Goal: Check status

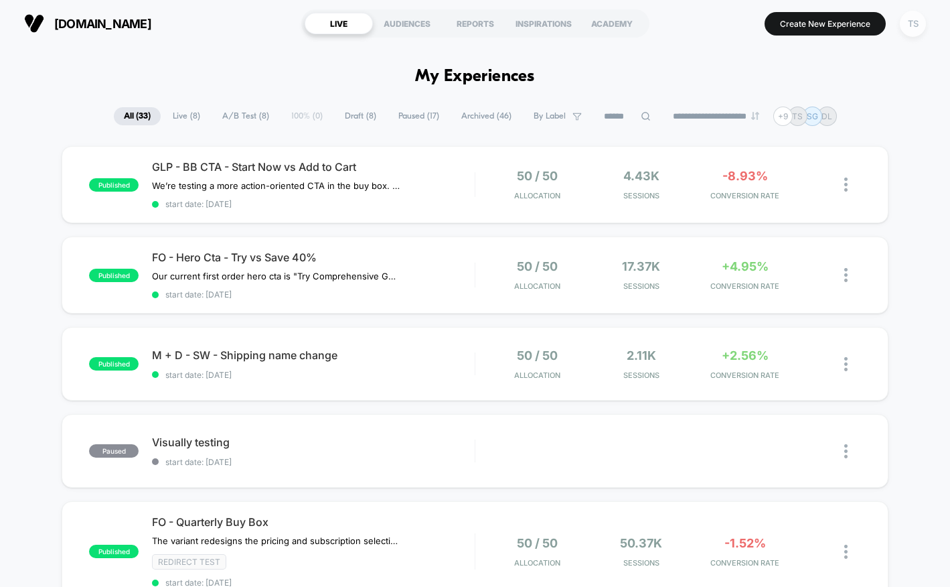
click at [913, 27] on div "TS" at bounding box center [913, 24] width 26 height 26
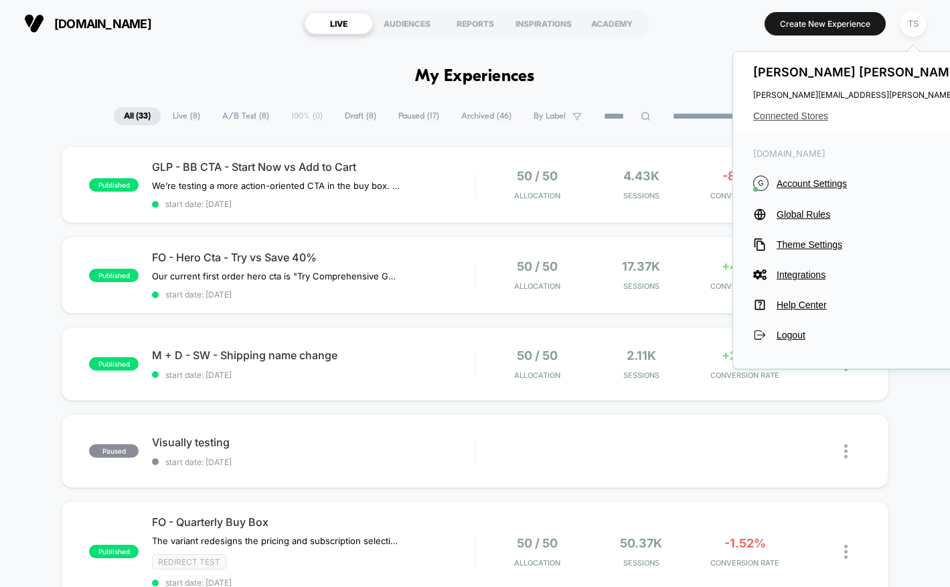
click at [795, 112] on span "Connected Stores" at bounding box center [886, 115] width 266 height 11
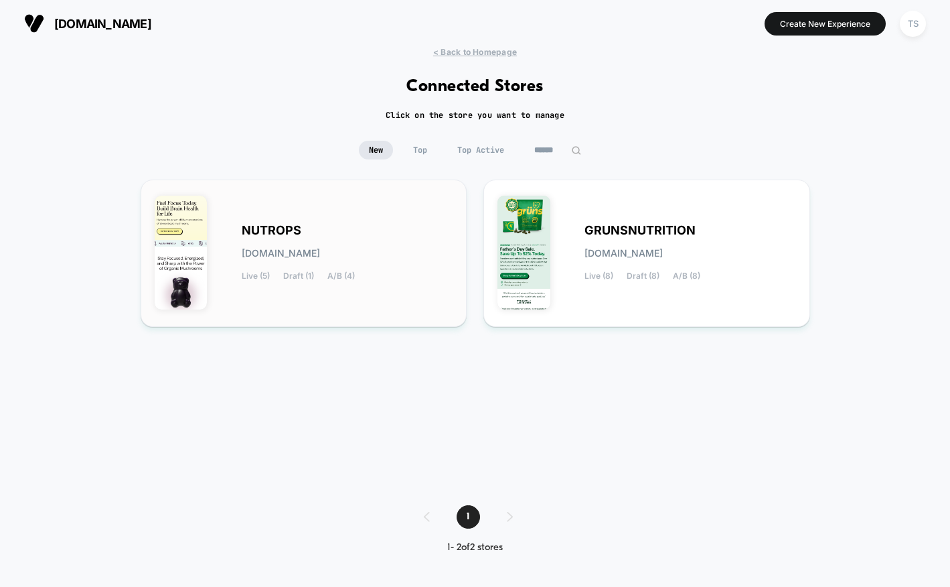
click at [360, 234] on div "NUTROPS [DOMAIN_NAME] Live (5) Draft (1) A/B (4)" at bounding box center [348, 253] width 212 height 55
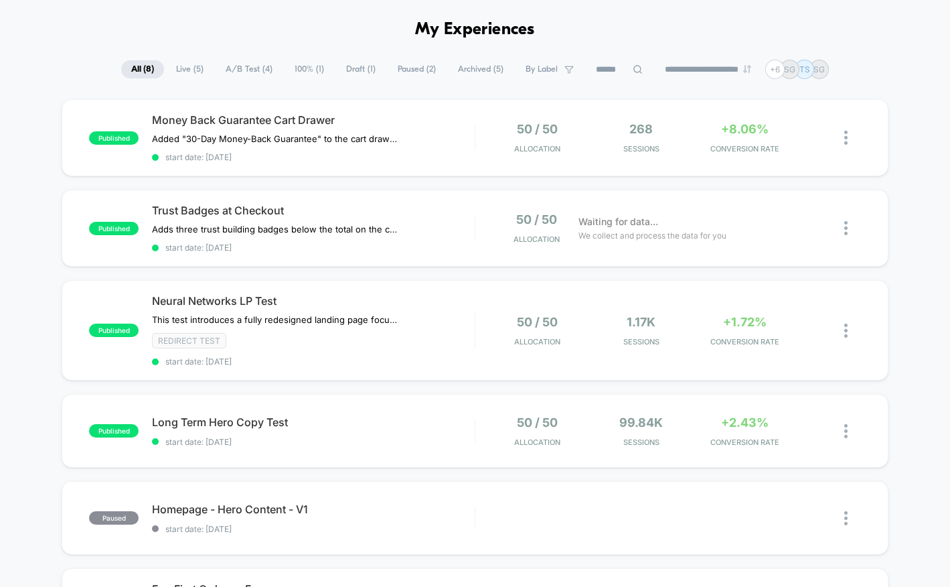
scroll to position [48, 0]
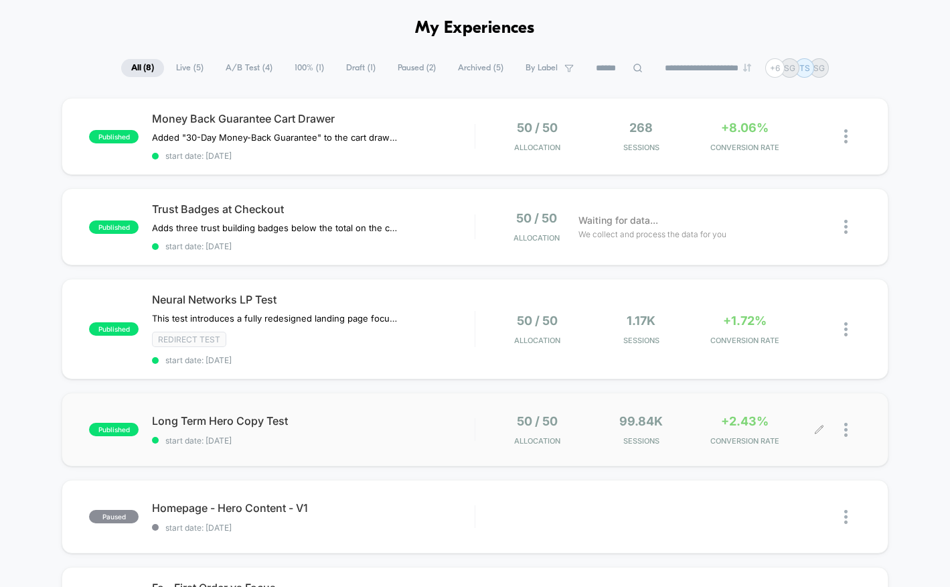
click at [762, 425] on span "+2.43%" at bounding box center [745, 421] width 48 height 14
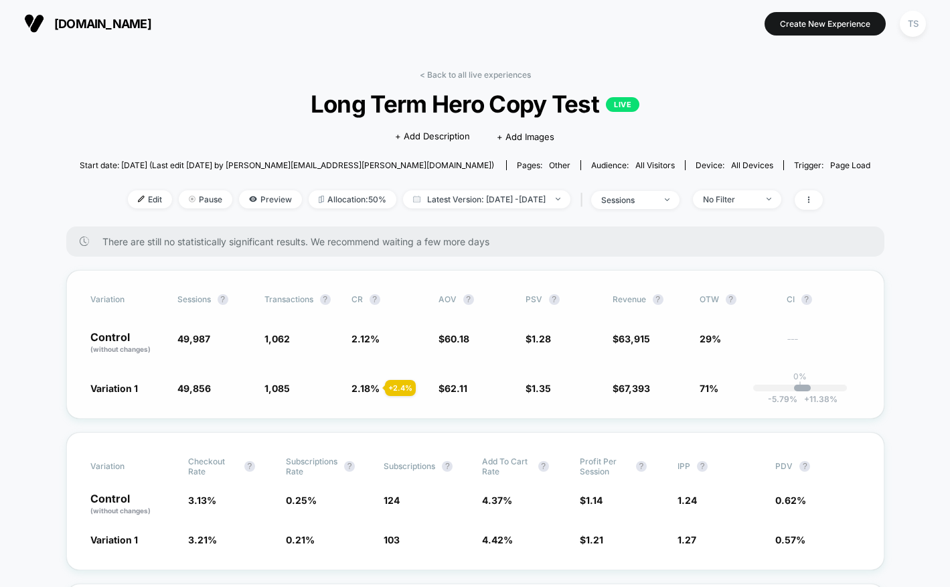
click at [755, 356] on div "Variation Sessions ? Transactions ? CR ? AOV ? PSV ? Revenue ? OTW ? CI ? Contr…" at bounding box center [475, 344] width 818 height 149
